Goal: Information Seeking & Learning: Learn about a topic

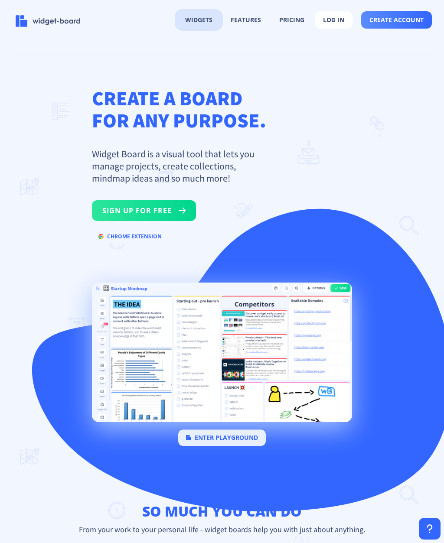
click at [202, 20] on button "widgets" at bounding box center [198, 20] width 43 height 16
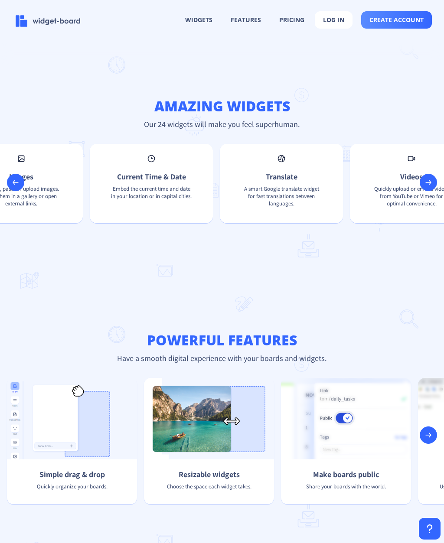
scroll to position [0, 829]
click at [177, 209] on p "Embed the current time and date in your location or in capital cities." at bounding box center [149, 198] width 95 height 26
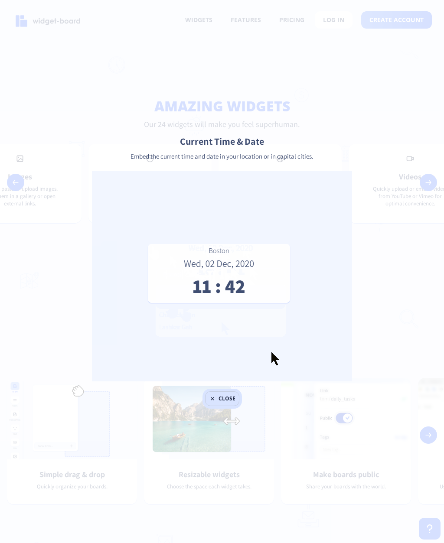
click at [219, 398] on button "close" at bounding box center [222, 398] width 34 height 15
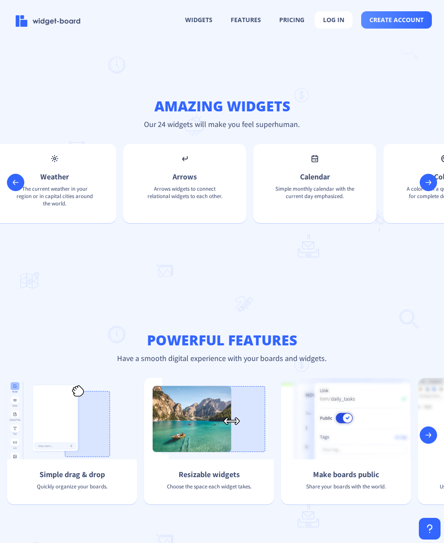
scroll to position [0, 1833]
click at [299, 211] on p "Simple monthly calendar with the current day emphasized." at bounding box center [315, 198] width 95 height 26
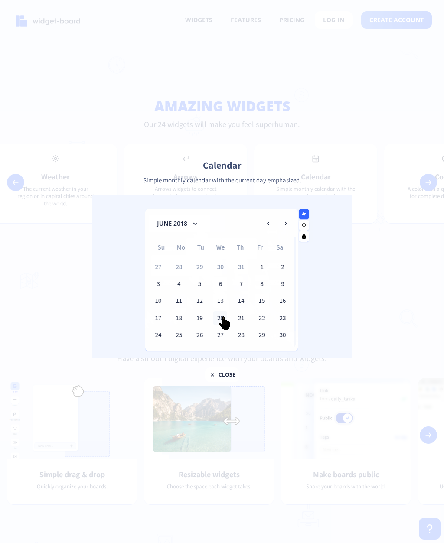
click at [199, 318] on img at bounding box center [222, 276] width 260 height 163
click at [89, 390] on div at bounding box center [222, 271] width 444 height 543
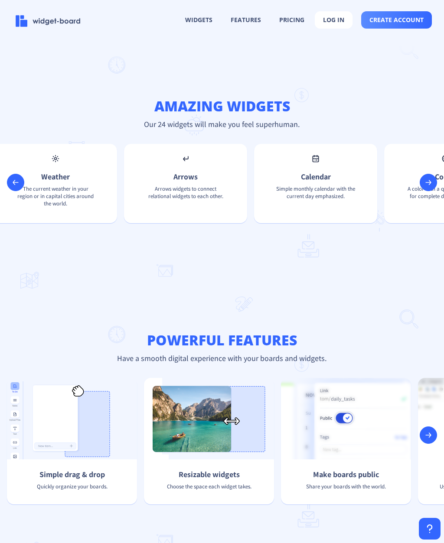
click at [315, 182] on p "Calendar" at bounding box center [315, 177] width 95 height 10
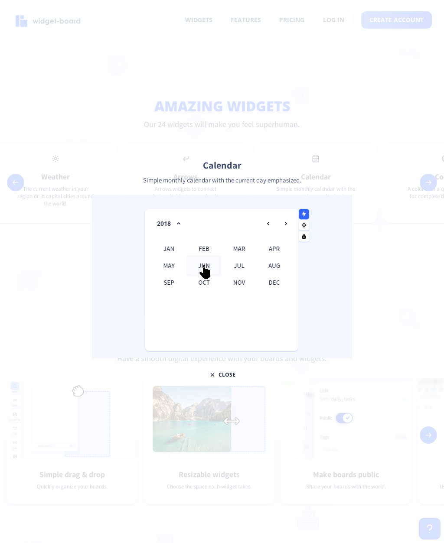
click at [370, 168] on div at bounding box center [222, 271] width 444 height 543
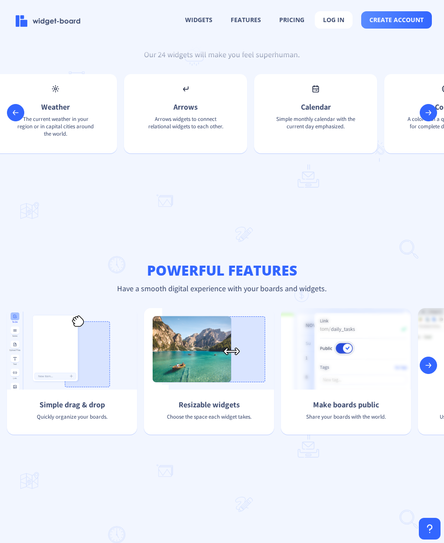
scroll to position [722, 0]
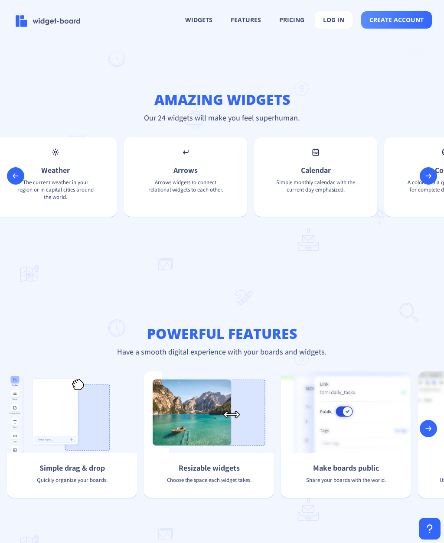
click at [282, 217] on div "Calendar Simple monthly calendar with the current day emphasized." at bounding box center [315, 176] width 123 height 79
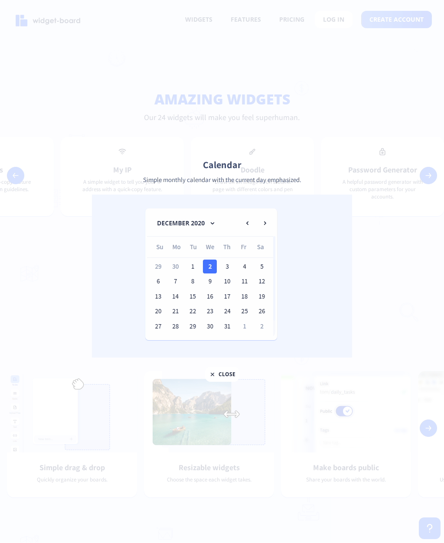
scroll to position [0, 2287]
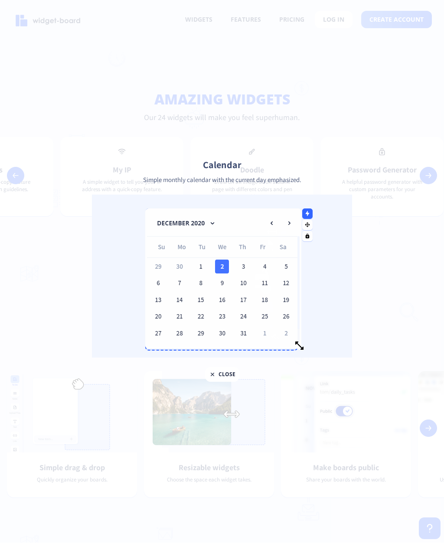
click at [239, 305] on img at bounding box center [222, 276] width 260 height 163
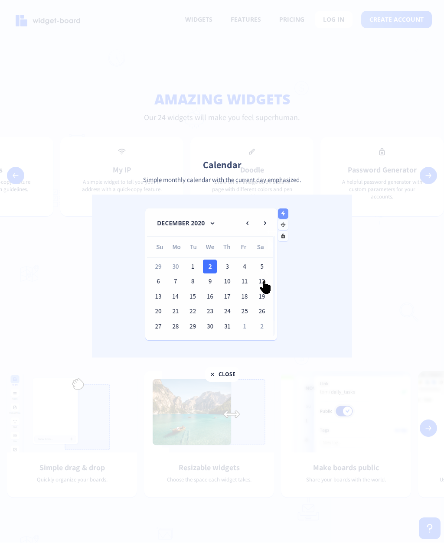
click at [192, 339] on img at bounding box center [222, 276] width 260 height 163
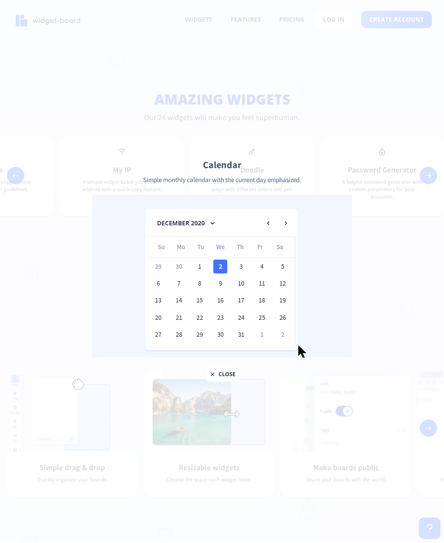
click at [374, 143] on div at bounding box center [222, 271] width 444 height 543
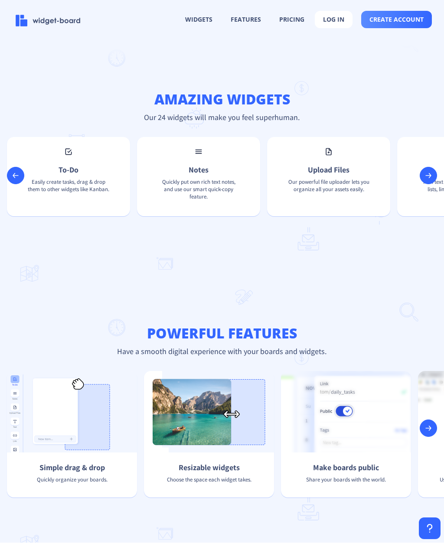
scroll to position [0, 0]
click at [205, 16] on button "widgets" at bounding box center [198, 20] width 43 height 16
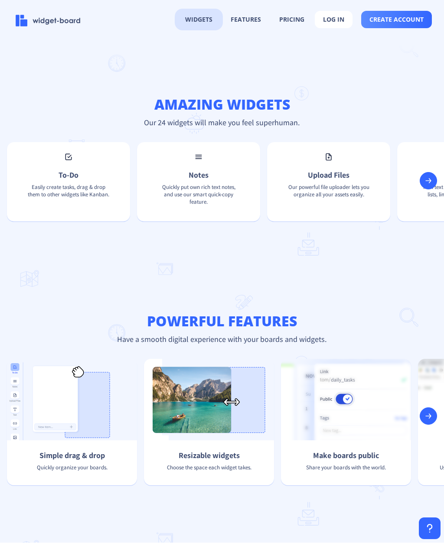
scroll to position [715, 0]
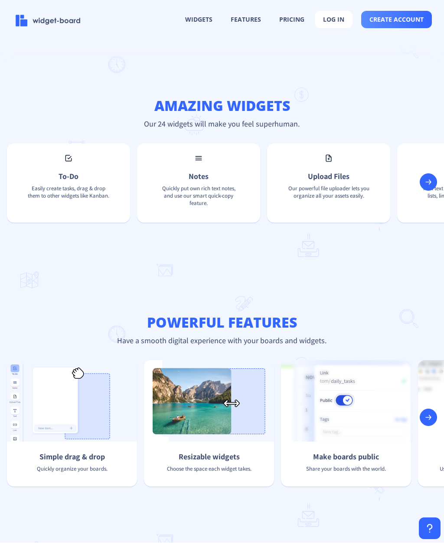
click at [98, 185] on p "Easily create tasks, drag & drop them to other widgets like Kanban." at bounding box center [68, 198] width 95 height 26
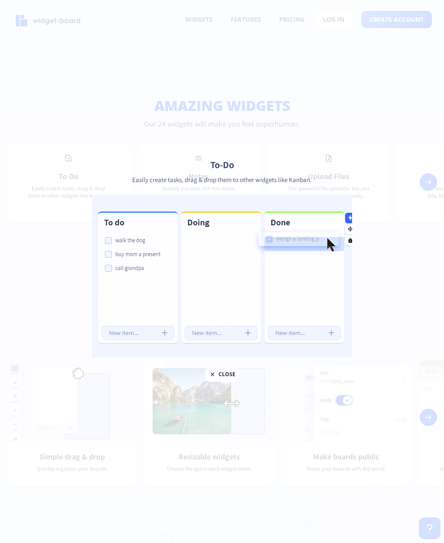
click at [237, 371] on button "close" at bounding box center [222, 374] width 34 height 15
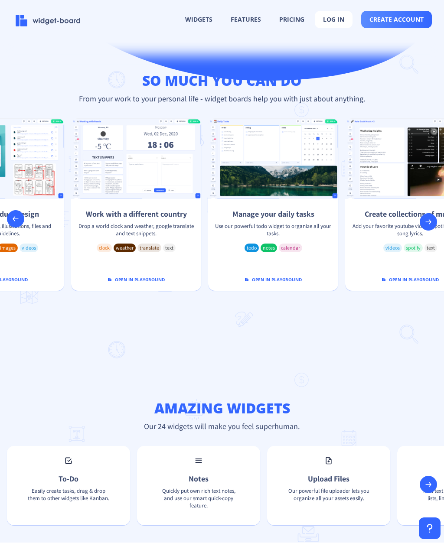
scroll to position [430, 0]
click at [157, 168] on div "Work with a different country Drop a world clock and weather, google translate …" at bounding box center [136, 186] width 130 height 135
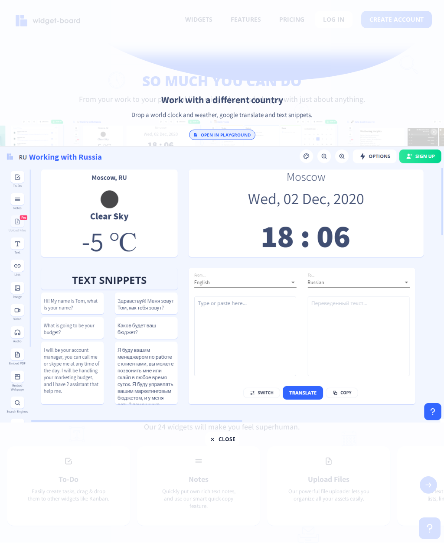
click at [311, 393] on img at bounding box center [222, 284] width 444 height 276
click at [228, 442] on button "close" at bounding box center [222, 440] width 34 height 15
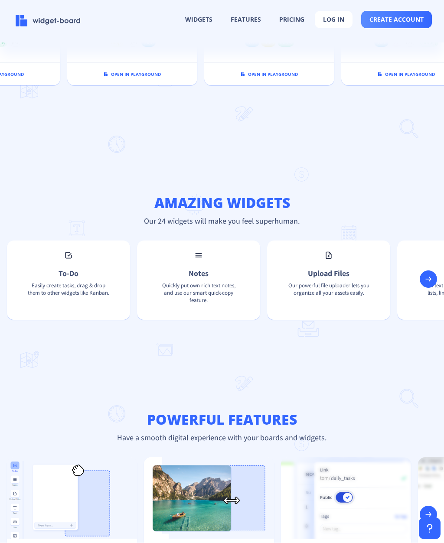
scroll to position [652, 0]
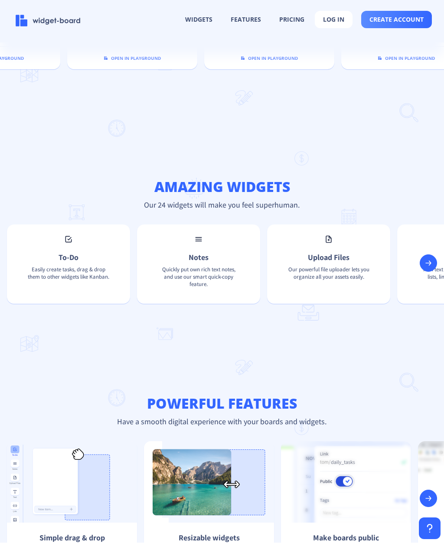
click at [195, 225] on div "Notes Quickly put own rich text notes, and use our smart quick-copy feature." at bounding box center [198, 264] width 123 height 79
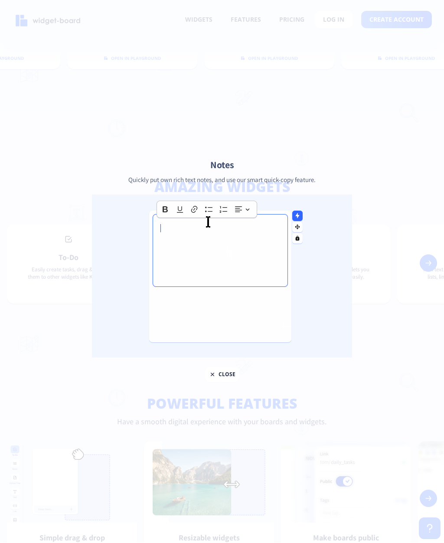
click at [270, 281] on img at bounding box center [222, 276] width 260 height 163
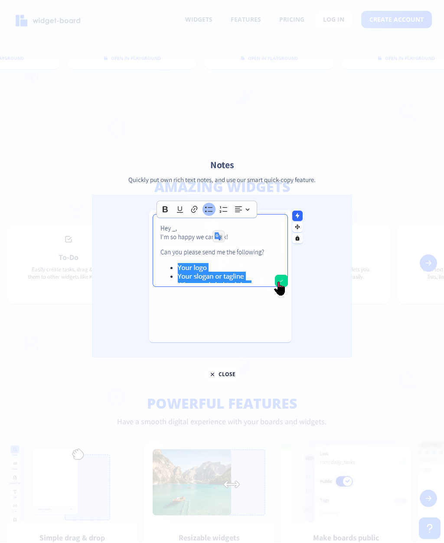
click at [219, 387] on div at bounding box center [222, 271] width 444 height 543
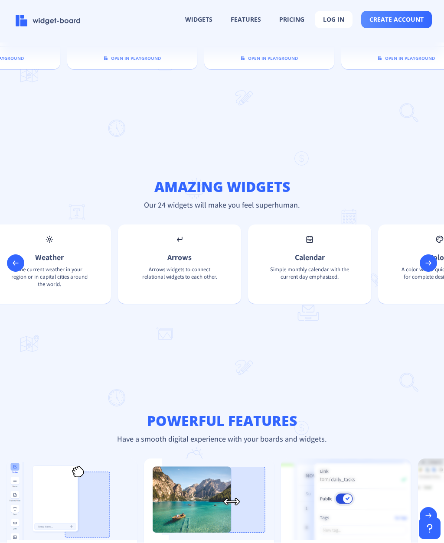
scroll to position [0, 1843]
click at [313, 225] on div "Calendar Simple monthly calendar with the current day emphasized." at bounding box center [305, 264] width 123 height 79
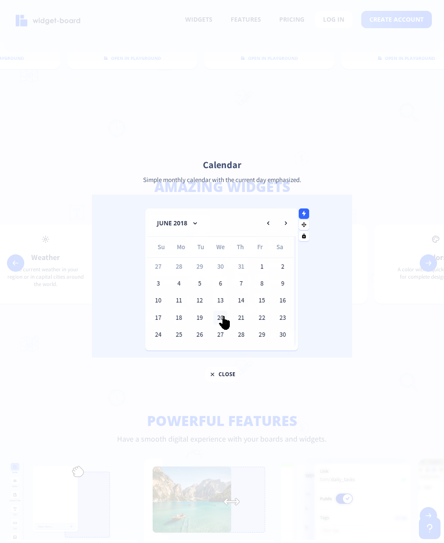
click at [271, 301] on img at bounding box center [222, 276] width 260 height 163
click at [307, 293] on img at bounding box center [222, 276] width 260 height 163
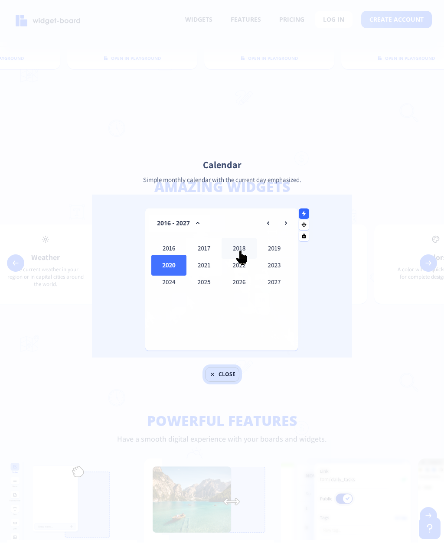
click at [216, 374] on button "close" at bounding box center [222, 374] width 34 height 15
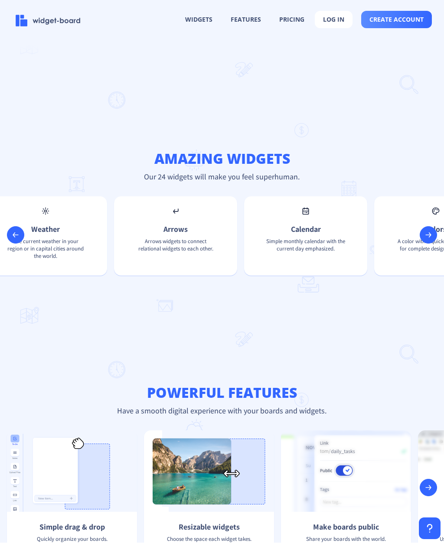
scroll to position [676, 0]
